Goal: Task Accomplishment & Management: Complete application form

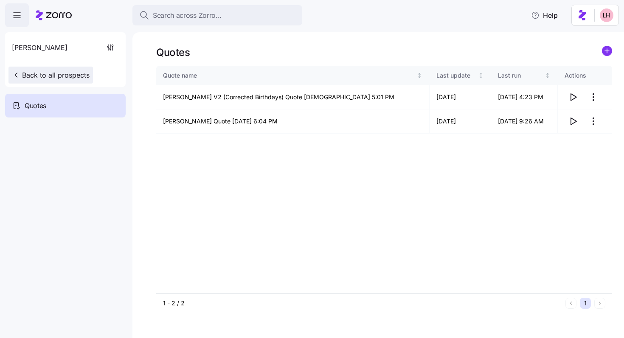
click at [45, 75] on span "Back to all prospects" at bounding box center [51, 75] width 78 height 10
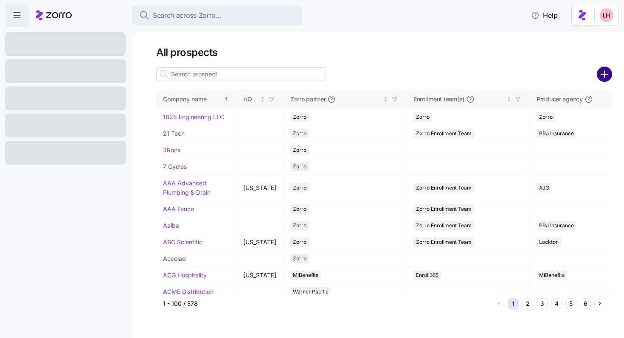
click at [606, 78] on circle "add icon" at bounding box center [605, 75] width 14 height 14
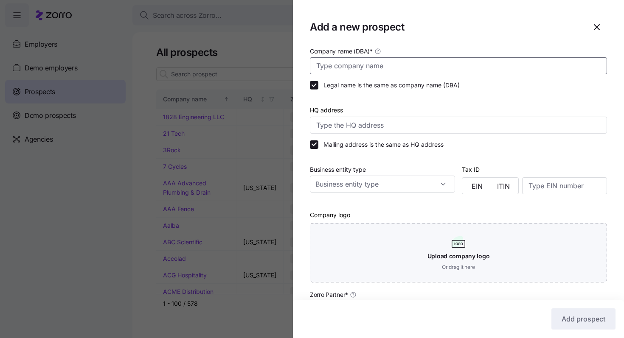
click at [394, 63] on input "Company name (DBA) *" at bounding box center [458, 65] width 297 height 17
paste input "[PERSON_NAME] Orthopaedics"
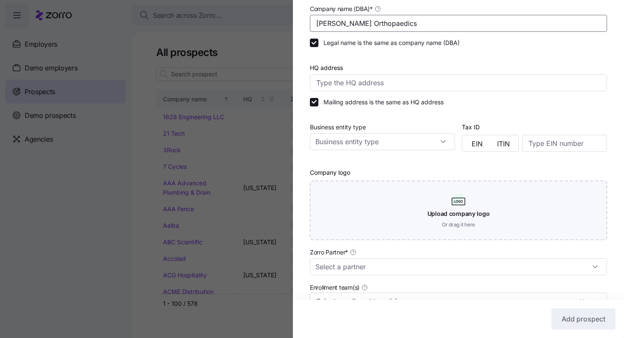
scroll to position [42, 0]
type input "[PERSON_NAME] Orthopaedics"
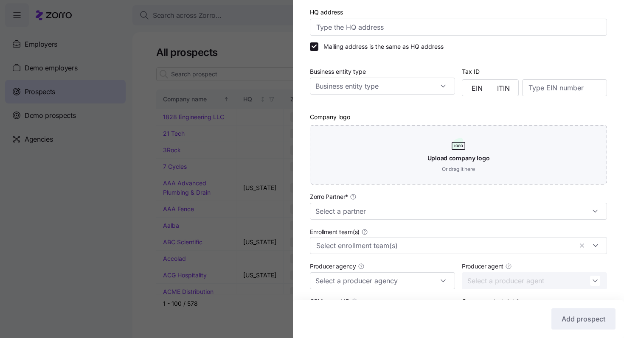
scroll to position [127, 0]
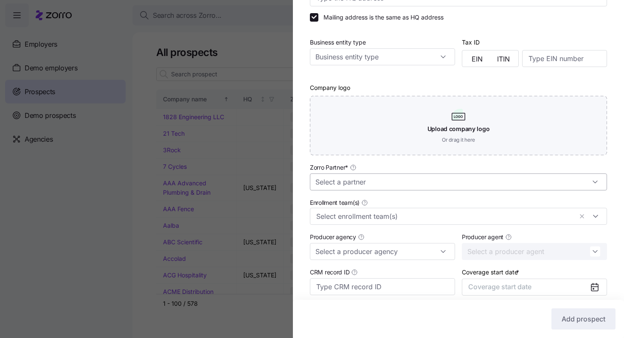
click at [406, 189] on input "Zorro Partner *" at bounding box center [458, 182] width 297 height 17
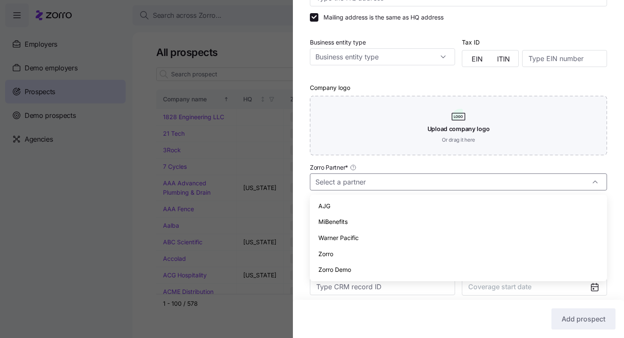
click at [352, 251] on div "Zorro" at bounding box center [458, 254] width 290 height 16
type input "Zorro"
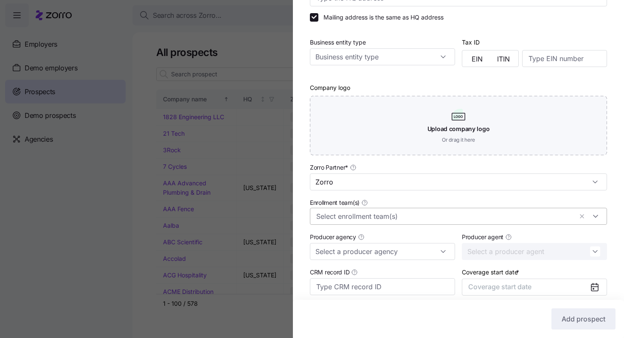
click at [400, 217] on input "Enrollment team(s)" at bounding box center [444, 216] width 256 height 11
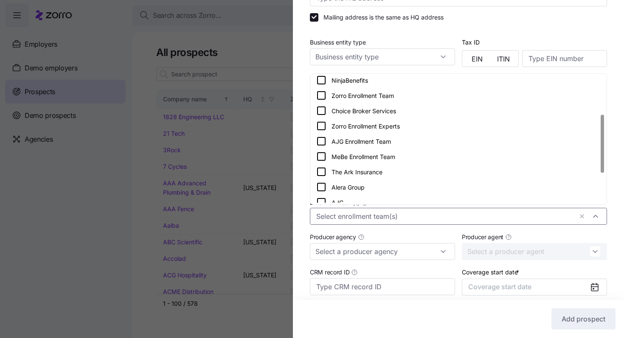
scroll to position [87, 0]
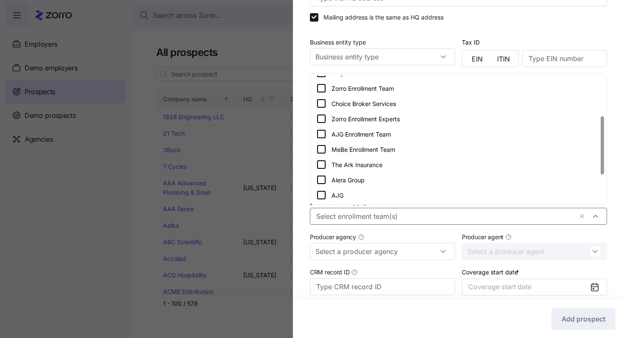
click at [324, 88] on icon at bounding box center [321, 88] width 10 height 10
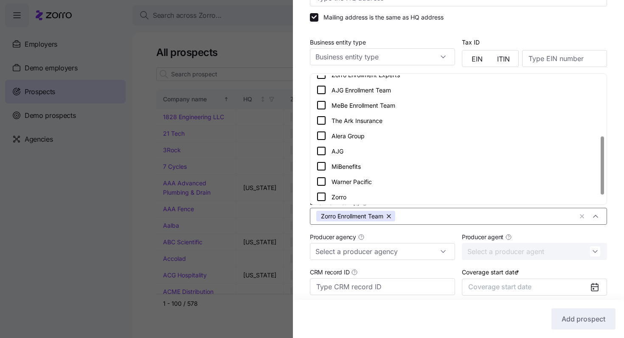
scroll to position [148, 0]
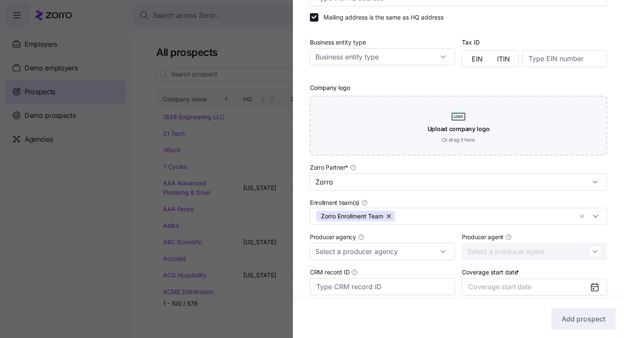
click at [515, 226] on div "Enrollment team(s) Zorro Enrollment Team" at bounding box center [459, 211] width 304 height 34
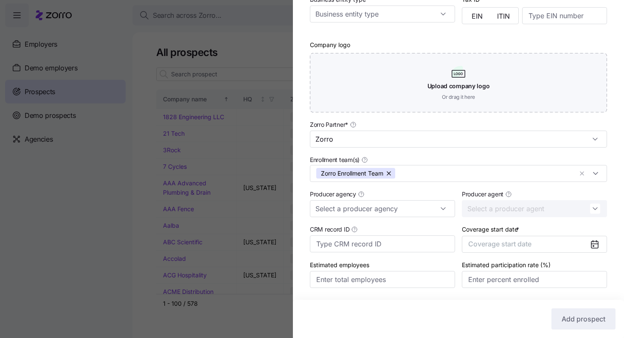
scroll to position [183, 0]
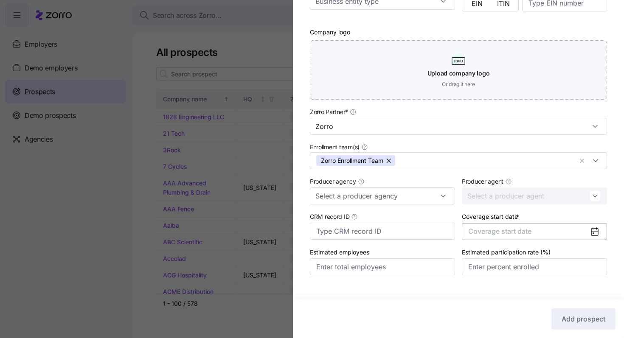
click at [521, 232] on span "Coverage start date" at bounding box center [499, 231] width 63 height 8
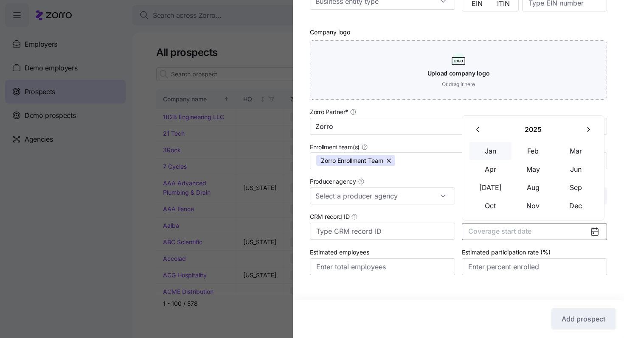
click at [499, 151] on button "Jan" at bounding box center [491, 151] width 42 height 18
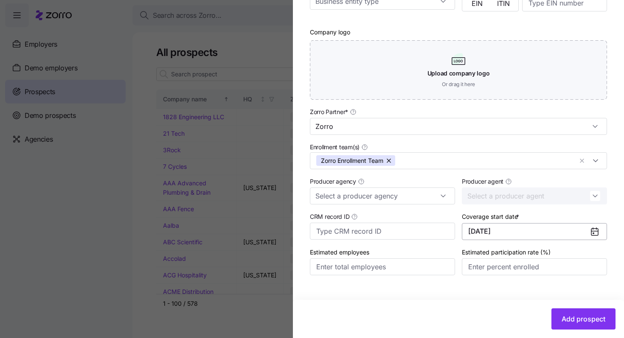
click at [552, 232] on button "[DATE]" at bounding box center [534, 231] width 145 height 17
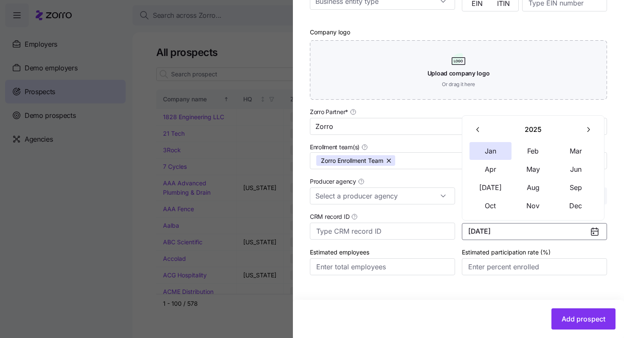
click at [588, 132] on icon "button" at bounding box center [588, 130] width 8 height 8
click at [495, 149] on button "Jan" at bounding box center [491, 151] width 42 height 18
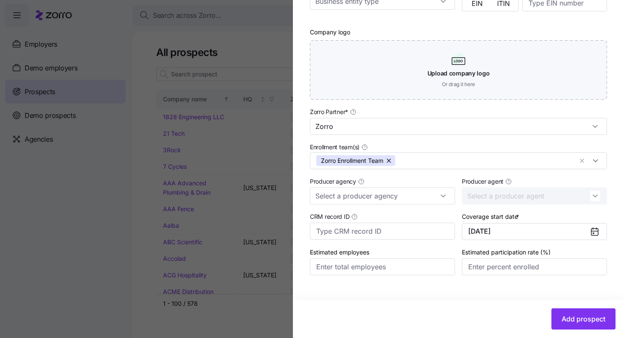
scroll to position [197, 0]
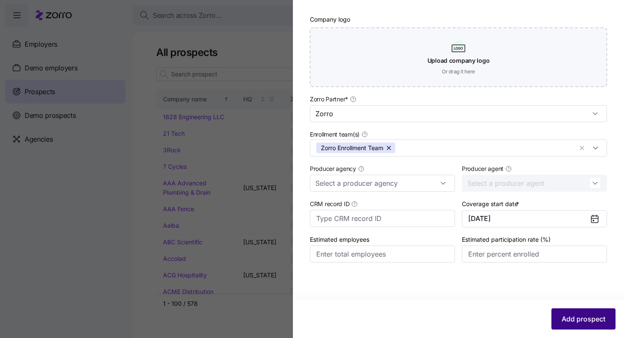
click at [606, 320] on button "Add prospect" at bounding box center [584, 319] width 64 height 21
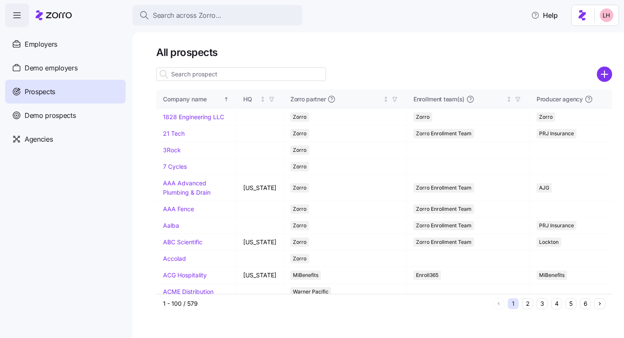
click at [307, 76] on input at bounding box center [241, 75] width 170 height 14
paste input "[PERSON_NAME] Orthopaedics"
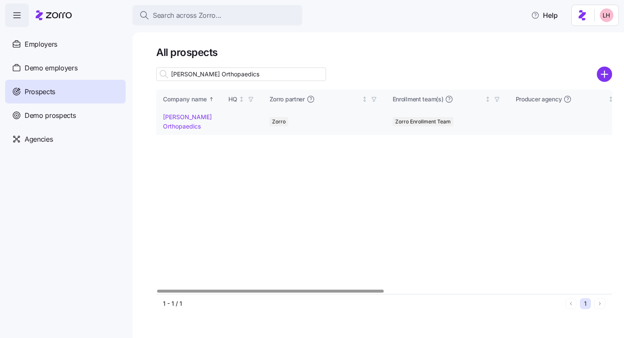
type input "[PERSON_NAME] Orthopaedics"
click at [183, 121] on td "[PERSON_NAME] Orthopaedics" at bounding box center [188, 121] width 65 height 25
click at [176, 118] on link "[PERSON_NAME] Orthopaedics" at bounding box center [187, 121] width 49 height 17
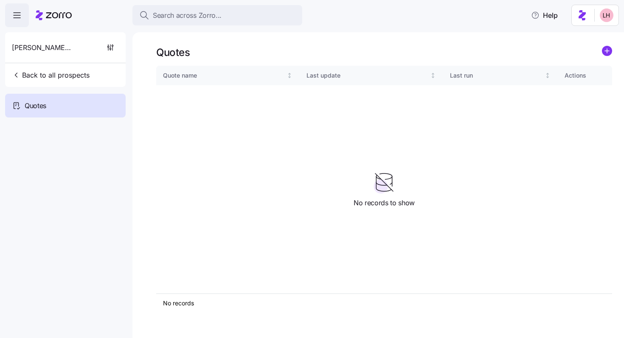
click at [609, 56] on icon "add icon" at bounding box center [607, 51] width 10 height 10
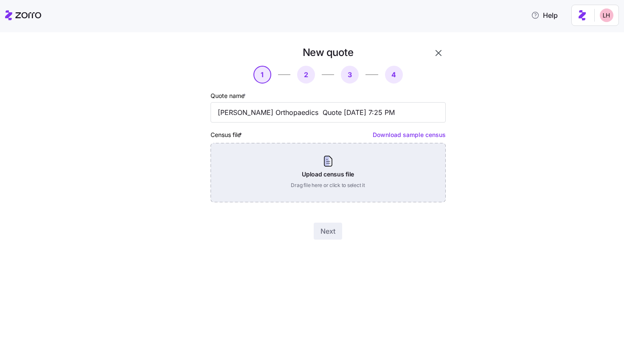
click at [371, 157] on div "Upload census file Drag file here or click to select it" at bounding box center [328, 172] width 235 height 59
click at [331, 176] on div "Upload census file Drag file here or click to select it" at bounding box center [328, 172] width 235 height 59
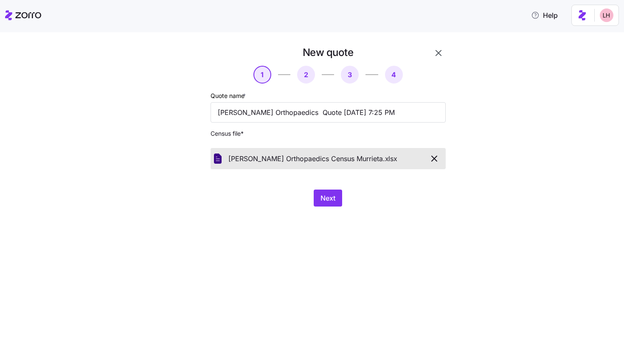
click at [312, 203] on div "Next" at bounding box center [328, 198] width 235 height 17
click at [328, 202] on span "Next" at bounding box center [328, 198] width 15 height 10
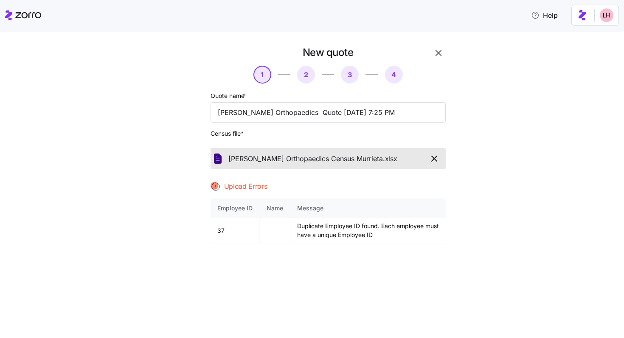
click at [434, 161] on icon "button" at bounding box center [434, 159] width 10 height 10
